Goal: Transaction & Acquisition: Purchase product/service

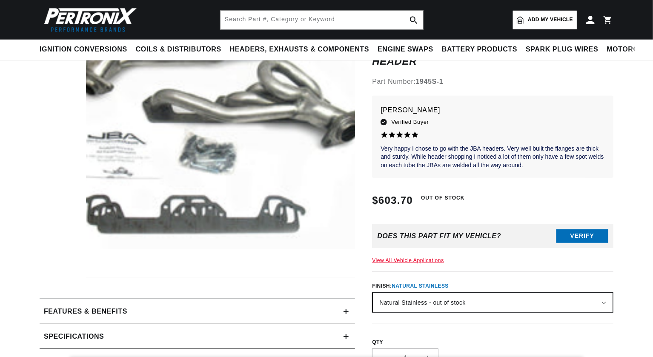
scroll to position [116, 0]
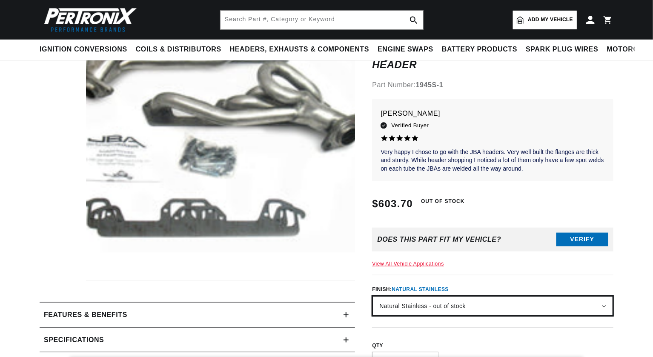
click at [482, 296] on select "Natural Stainless - out of stock Silver Ceramic Coating - out of stock" at bounding box center [492, 305] width 239 height 19
click at [373, 296] on select "Natural Stainless - out of stock Silver Ceramic Coating - out of stock" at bounding box center [492, 305] width 239 height 19
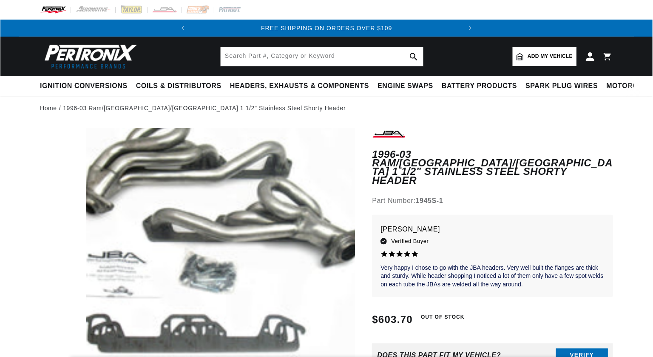
scroll to position [22, 0]
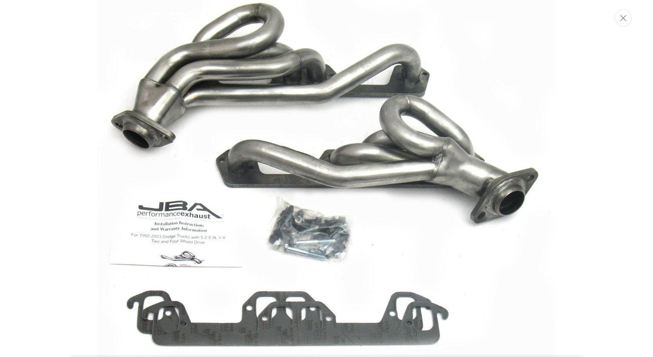
scroll to position [0, 0]
click at [621, 21] on icon "Close" at bounding box center [624, 18] width 6 height 6
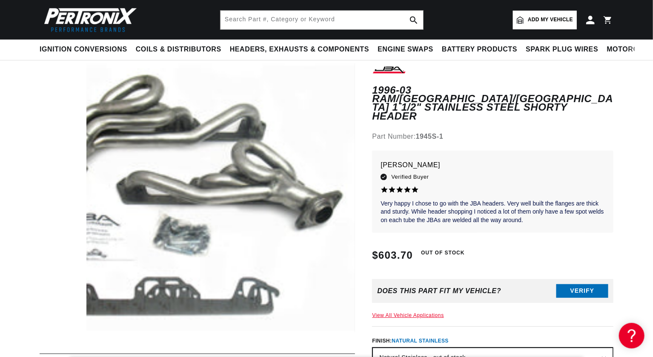
click at [33, 356] on button "Open media 1 in modal" at bounding box center [33, 359] width 0 height 0
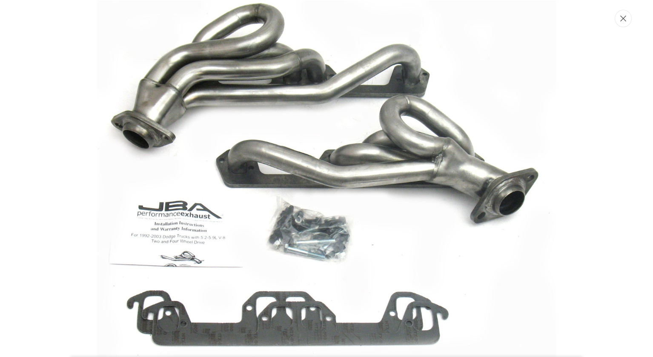
scroll to position [0, 271]
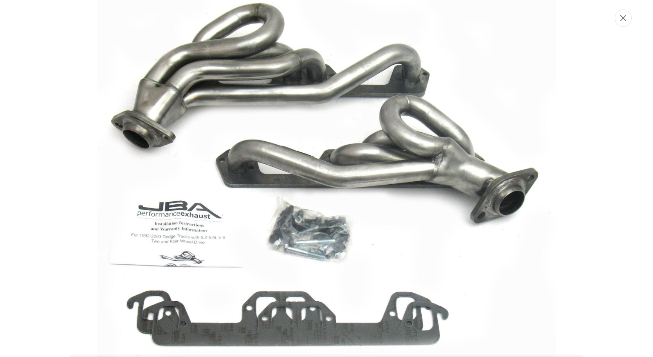
click at [626, 23] on button "Close" at bounding box center [623, 17] width 17 height 17
